Goal: Transaction & Acquisition: Purchase product/service

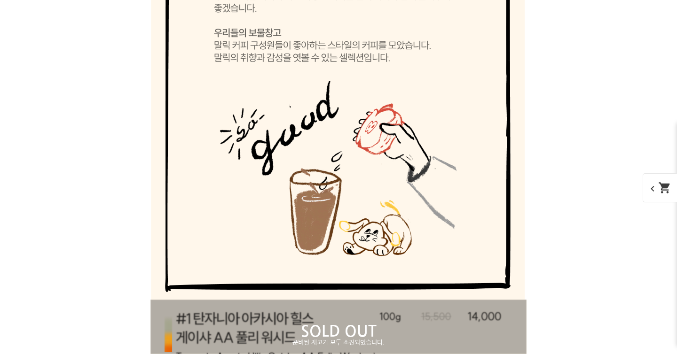
scroll to position [5209, 0]
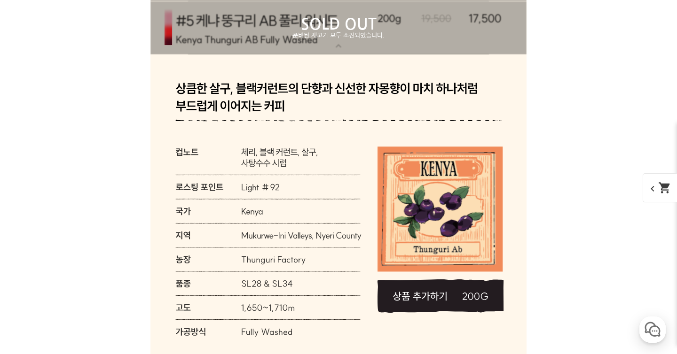
scroll to position [5740, 0]
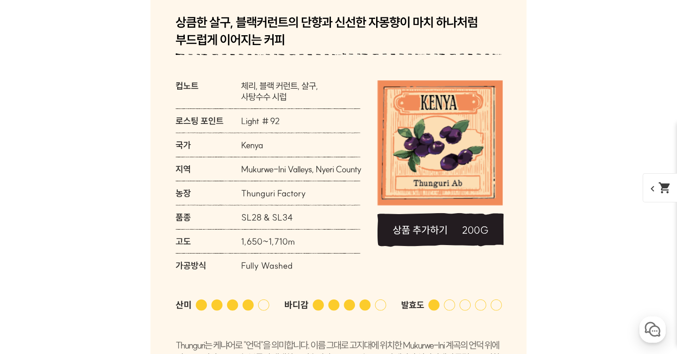
scroll to position [5618, 0]
